Goal: Task Accomplishment & Management: Use online tool/utility

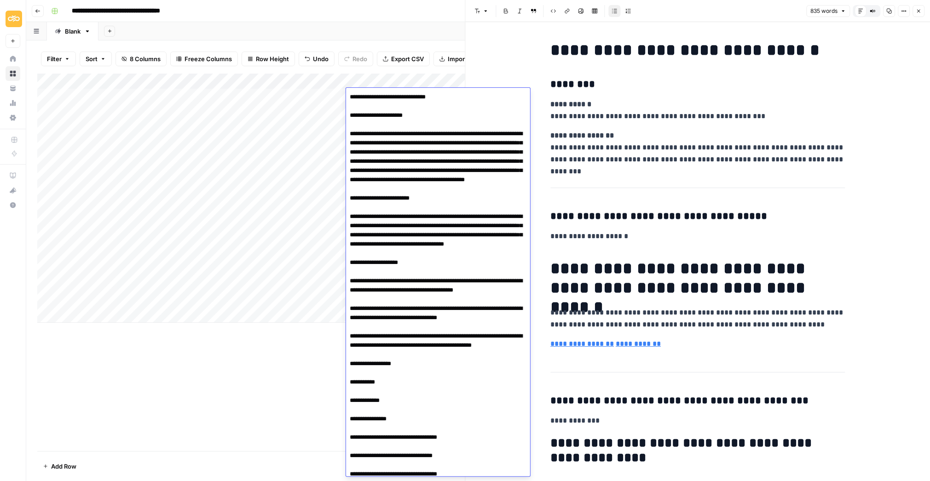
scroll to position [1269, 0]
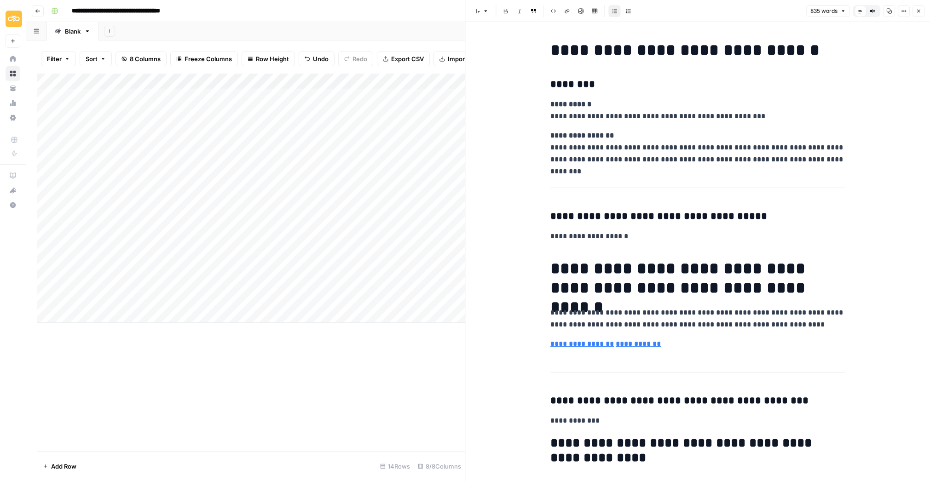
click at [226, 400] on div "Add Column" at bounding box center [251, 263] width 428 height 378
click at [917, 8] on icon "button" at bounding box center [919, 11] width 6 height 6
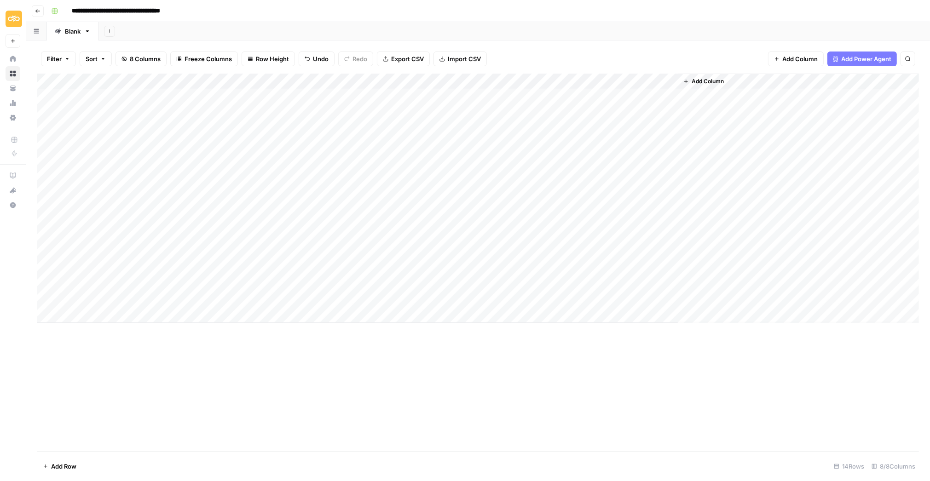
click at [134, 446] on div "Add Column" at bounding box center [478, 263] width 882 height 378
click at [487, 389] on div "Add Column" at bounding box center [478, 263] width 882 height 378
